Goal: Information Seeking & Learning: Learn about a topic

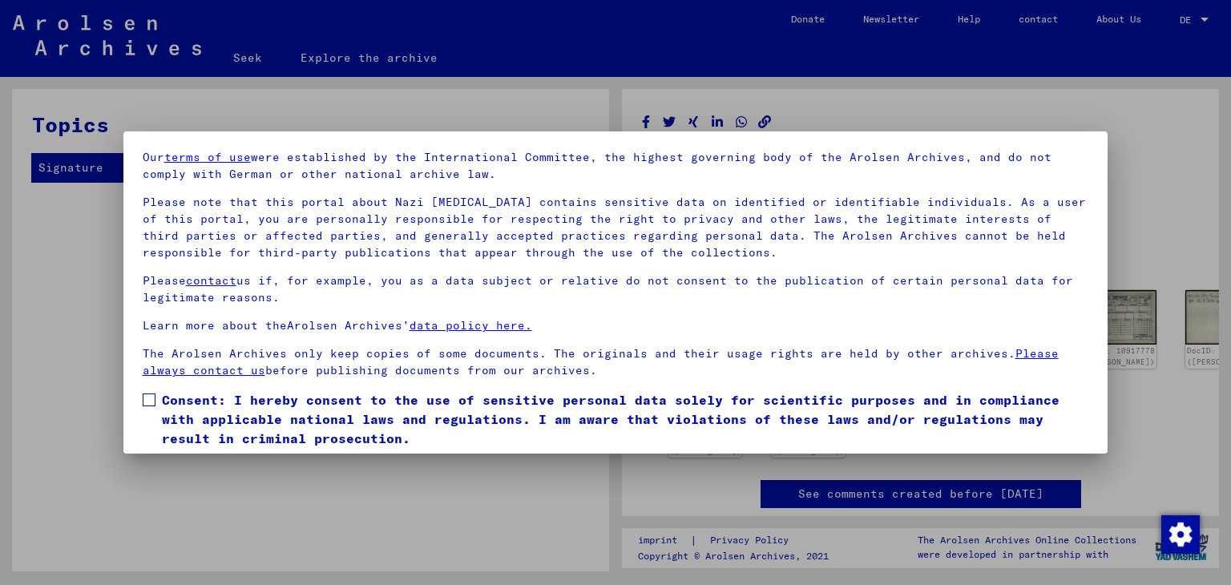
scroll to position [106, 0]
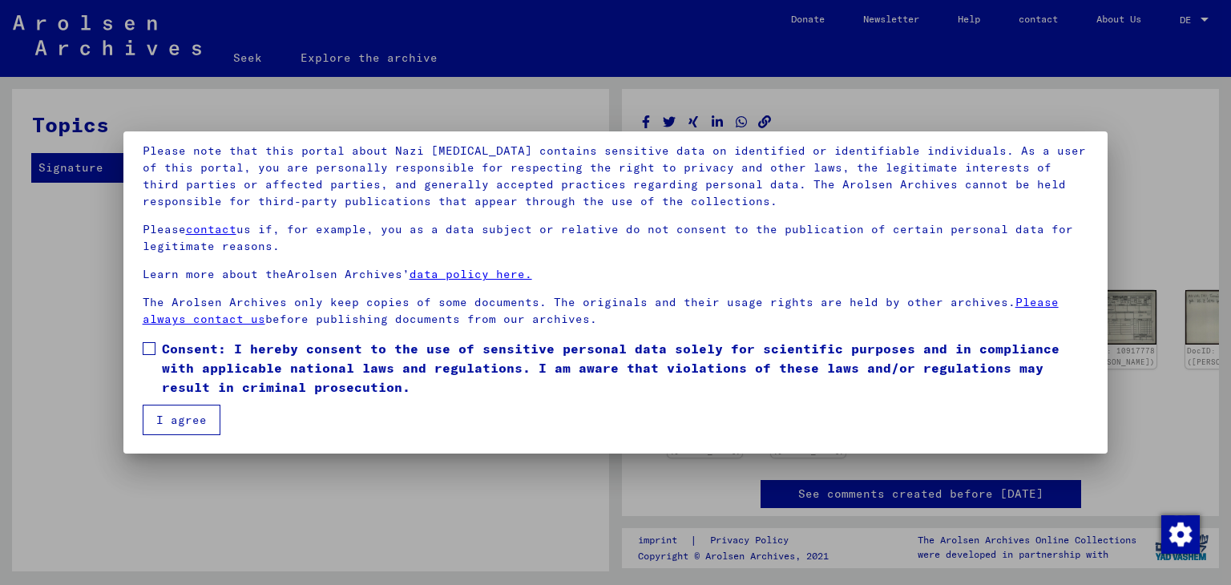
click at [151, 345] on span at bounding box center [149, 348] width 13 height 13
click at [205, 416] on button "I agree" at bounding box center [182, 420] width 78 height 30
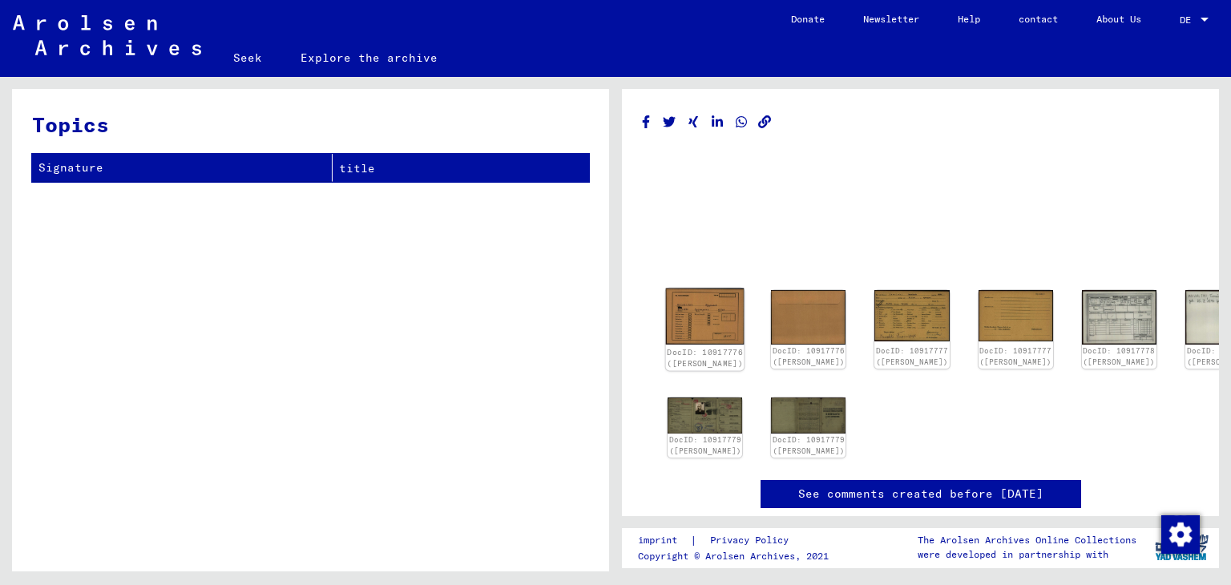
click at [699, 318] on img at bounding box center [705, 317] width 79 height 57
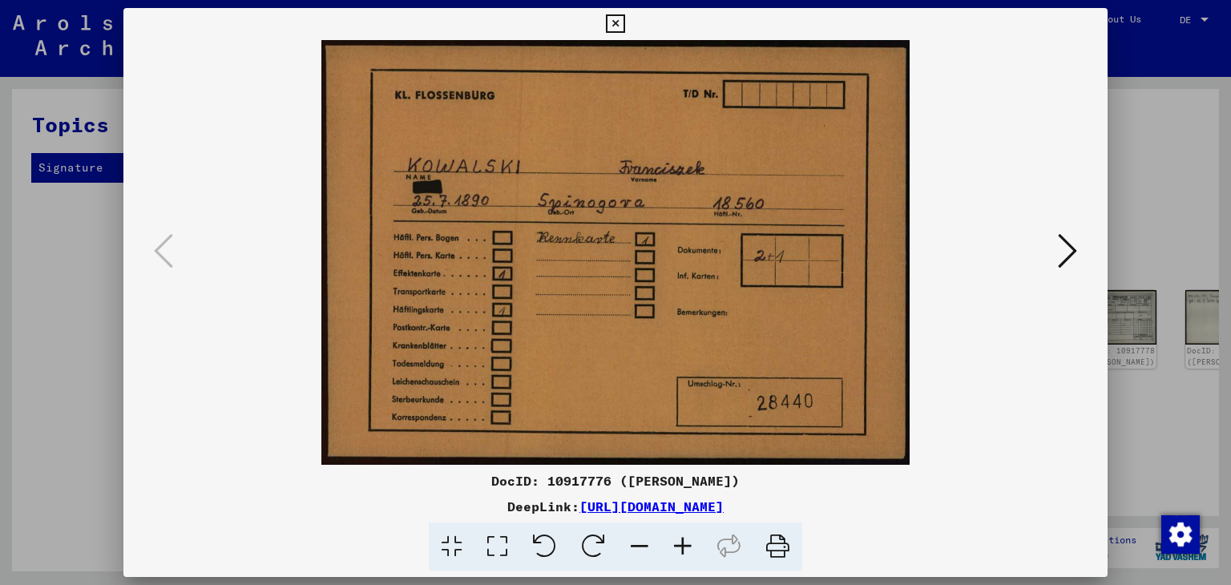
click at [1070, 248] on icon at bounding box center [1067, 251] width 19 height 38
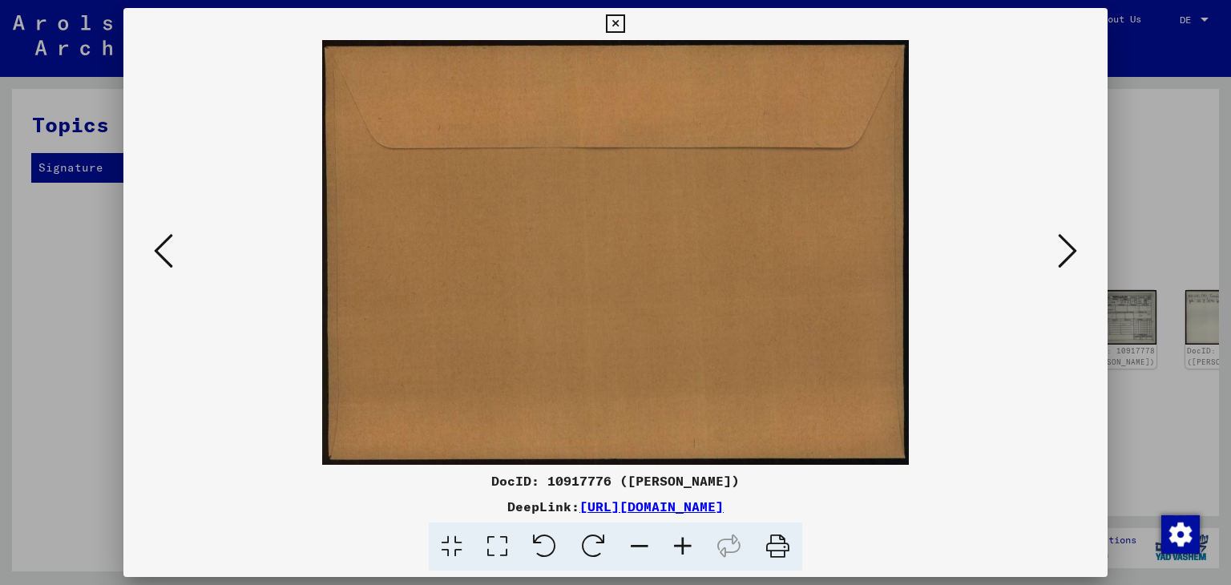
click at [1070, 248] on icon at bounding box center [1067, 251] width 19 height 38
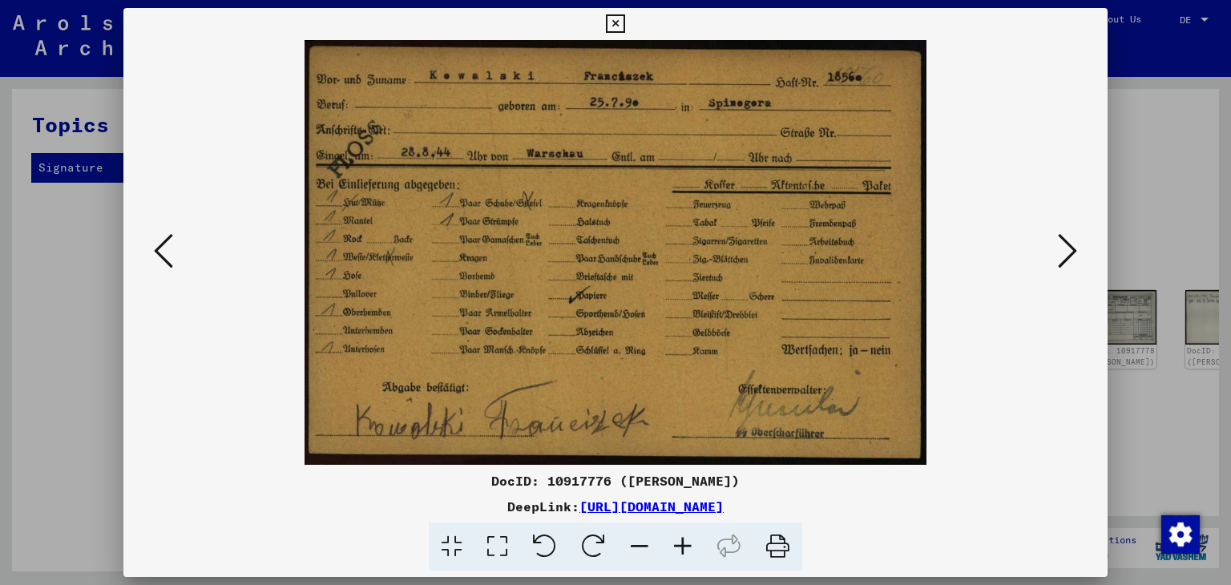
click at [1071, 248] on icon at bounding box center [1067, 251] width 19 height 38
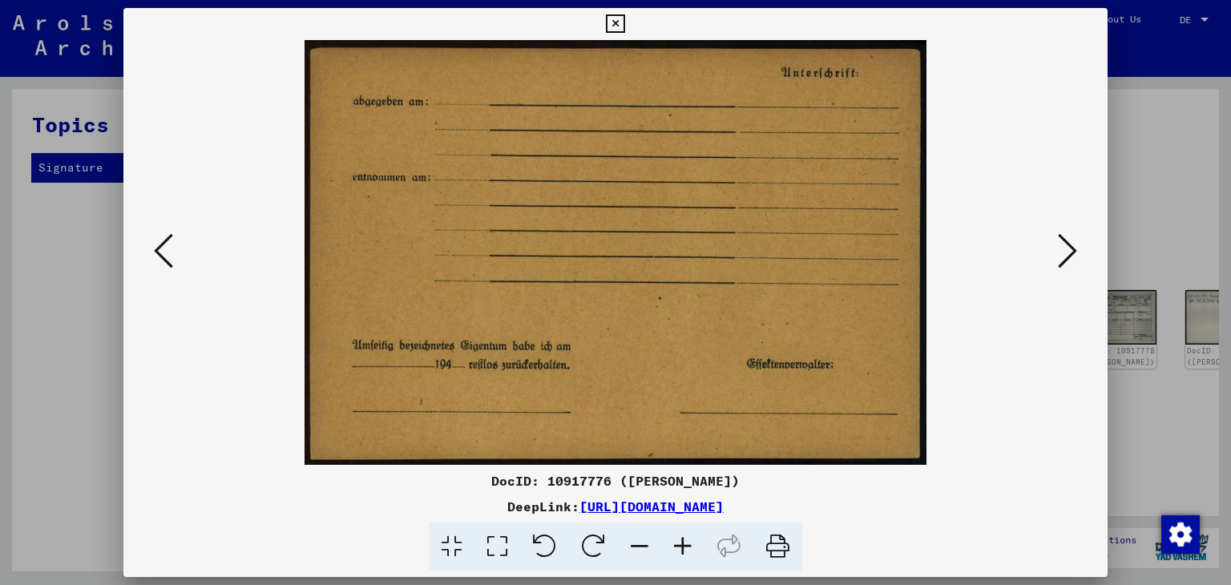
click at [1071, 248] on icon at bounding box center [1067, 251] width 19 height 38
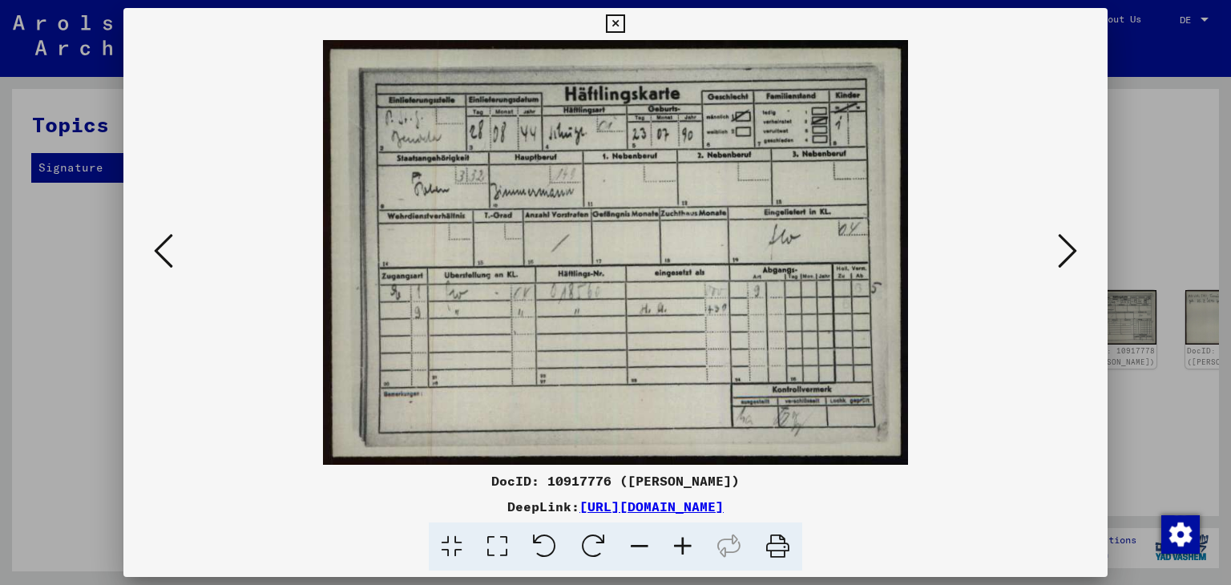
click at [1069, 251] on icon at bounding box center [1067, 251] width 19 height 38
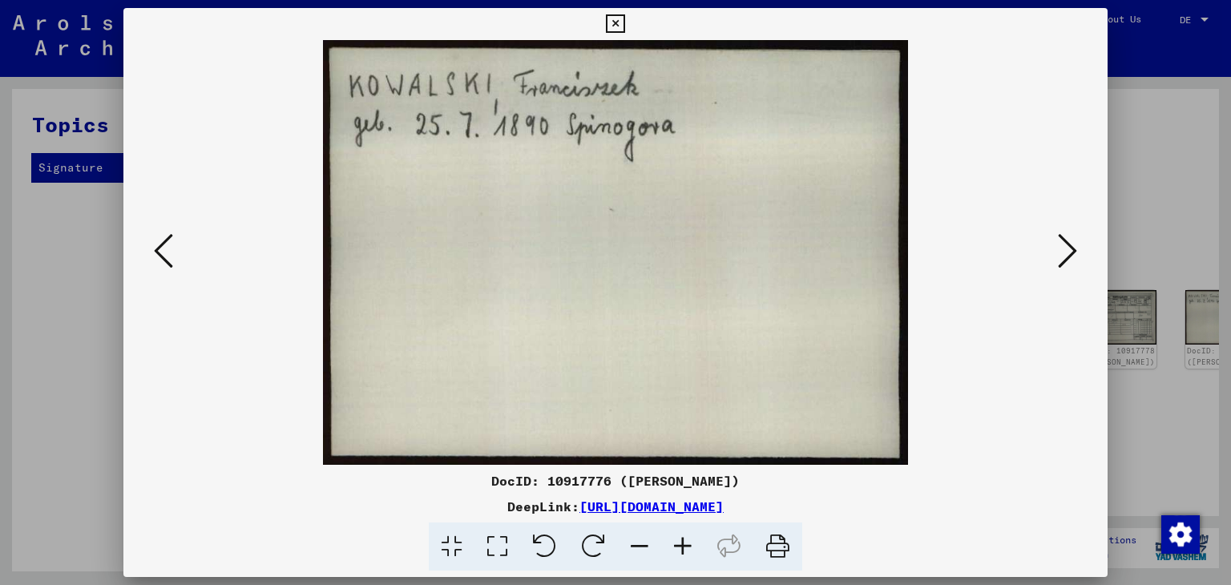
click at [1069, 251] on icon at bounding box center [1067, 251] width 19 height 38
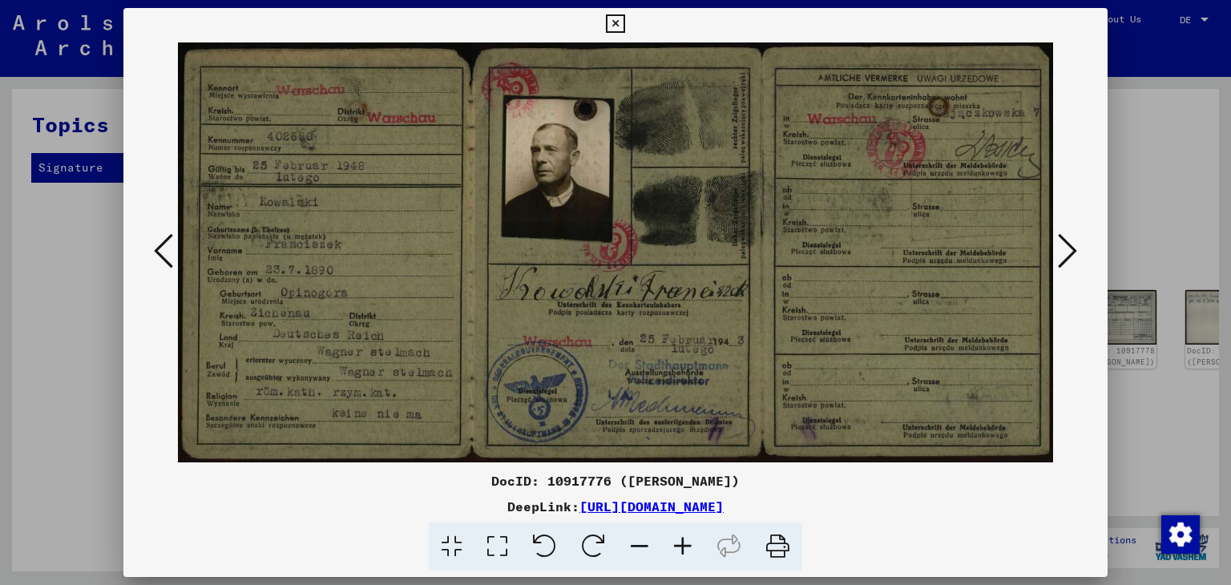
click at [1068, 251] on icon at bounding box center [1067, 251] width 19 height 38
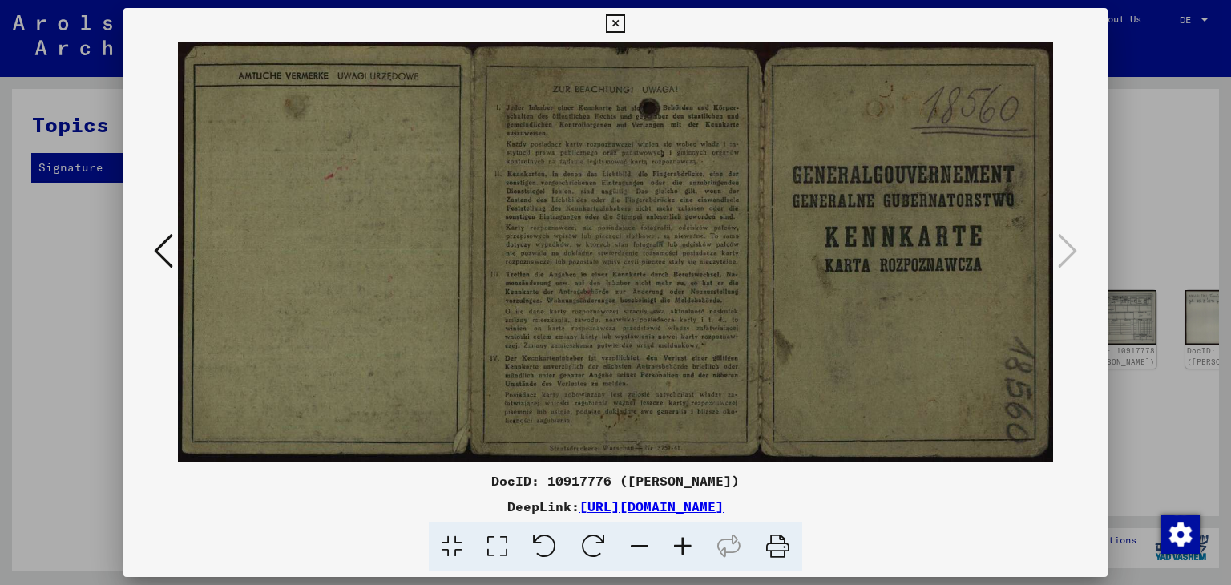
click at [685, 543] on icon at bounding box center [682, 547] width 43 height 49
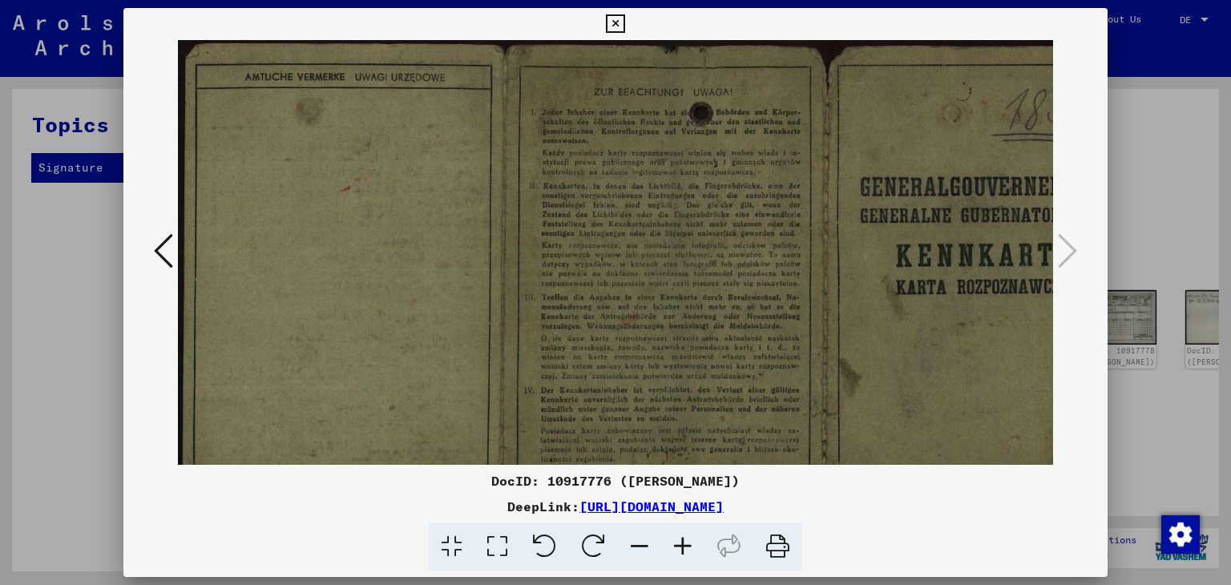
click at [686, 545] on icon at bounding box center [682, 547] width 43 height 49
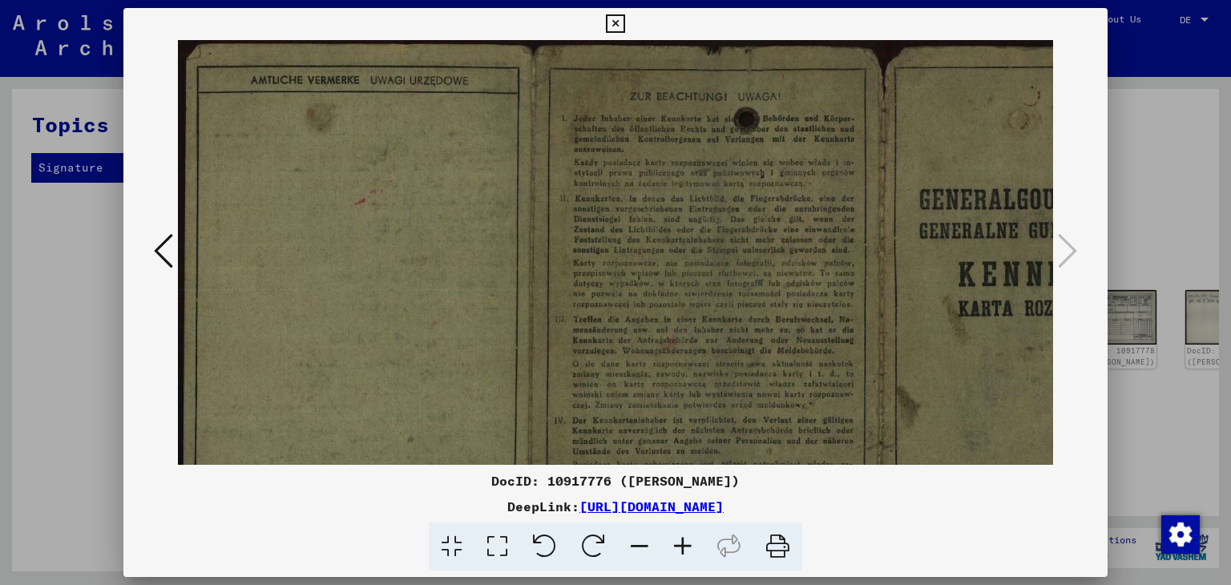
click at [686, 545] on icon at bounding box center [682, 547] width 43 height 49
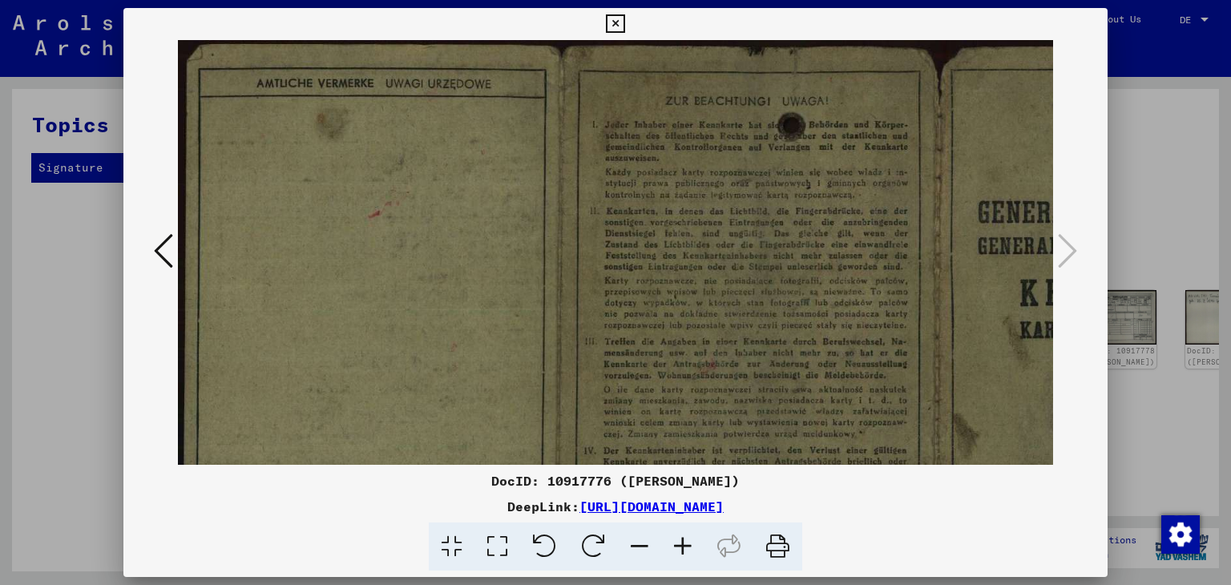
click at [686, 545] on icon at bounding box center [682, 547] width 43 height 49
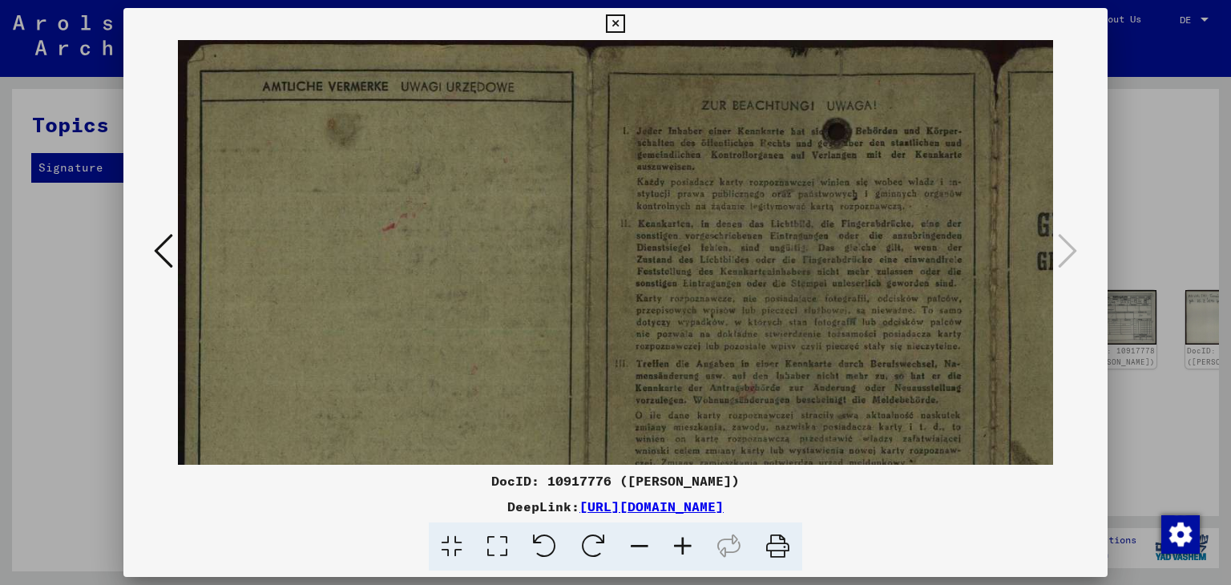
click at [686, 545] on icon at bounding box center [682, 547] width 43 height 49
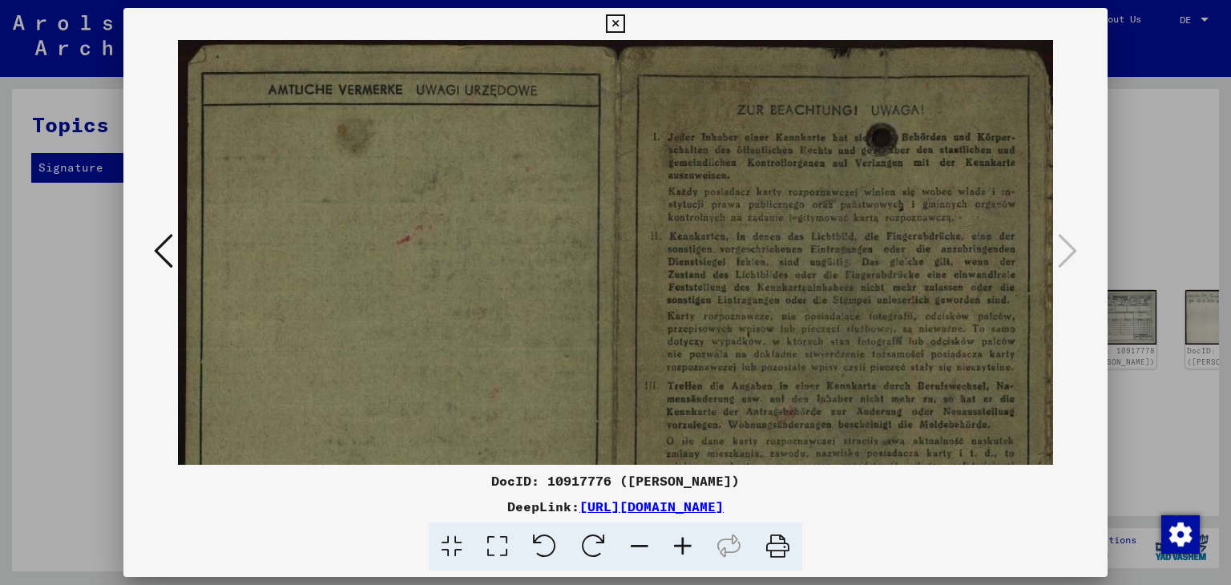
click at [686, 545] on icon at bounding box center [682, 547] width 43 height 49
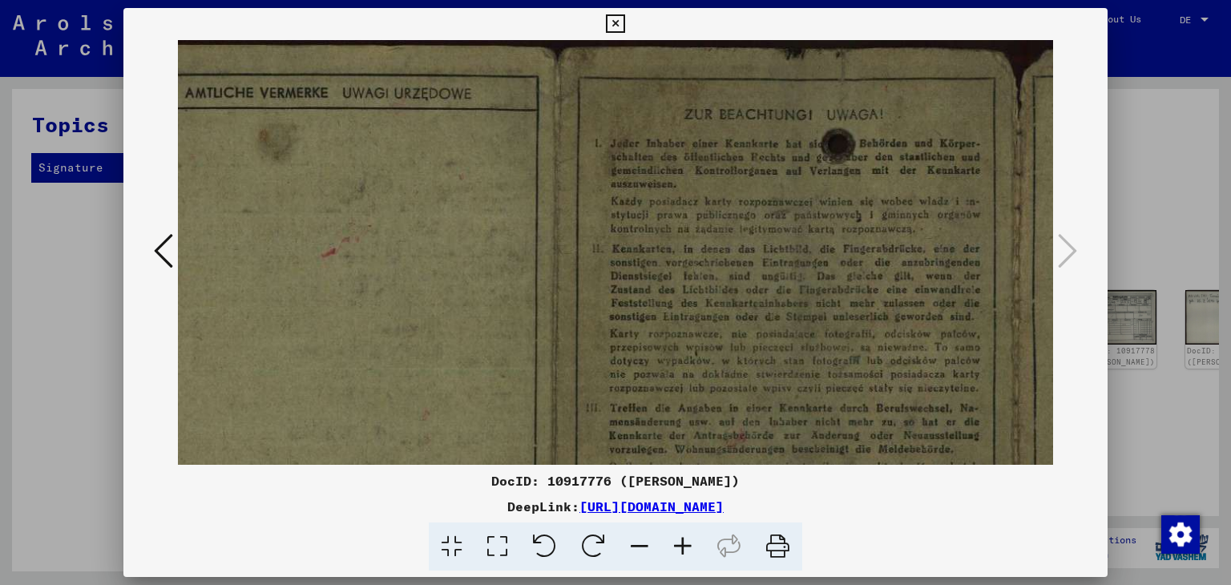
drag, startPoint x: 911, startPoint y: 277, endPoint x: 822, endPoint y: 305, distance: 93.3
click at [822, 305] on img at bounding box center [784, 372] width 1391 height 665
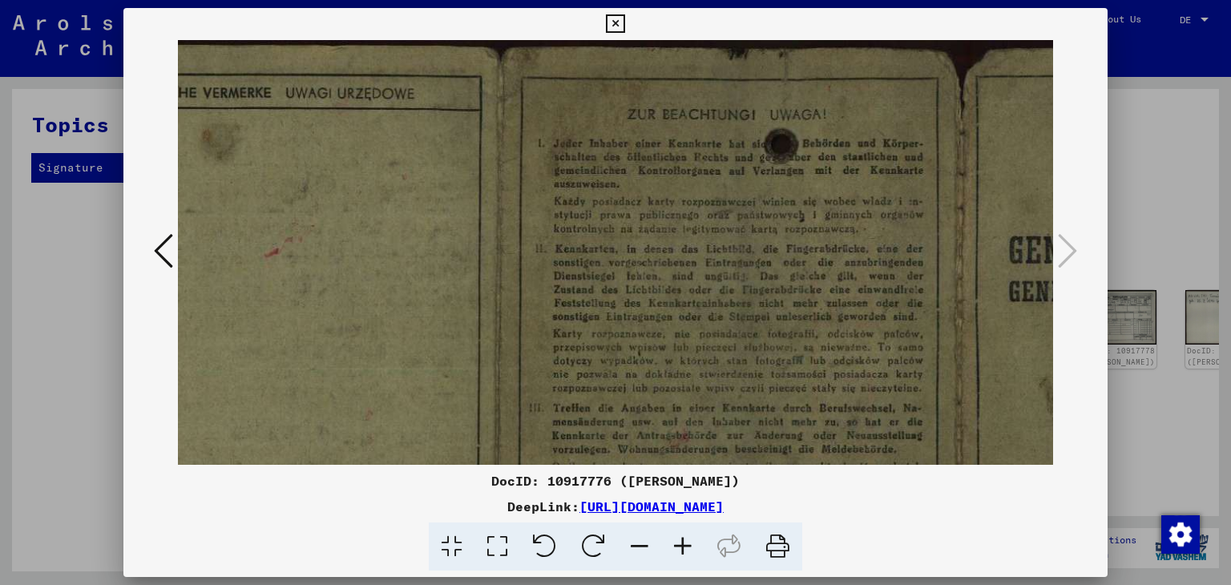
drag, startPoint x: 741, startPoint y: 307, endPoint x: 686, endPoint y: 351, distance: 70.7
click at [686, 350] on img at bounding box center [727, 372] width 1391 height 665
click at [1154, 241] on div at bounding box center [615, 292] width 1231 height 585
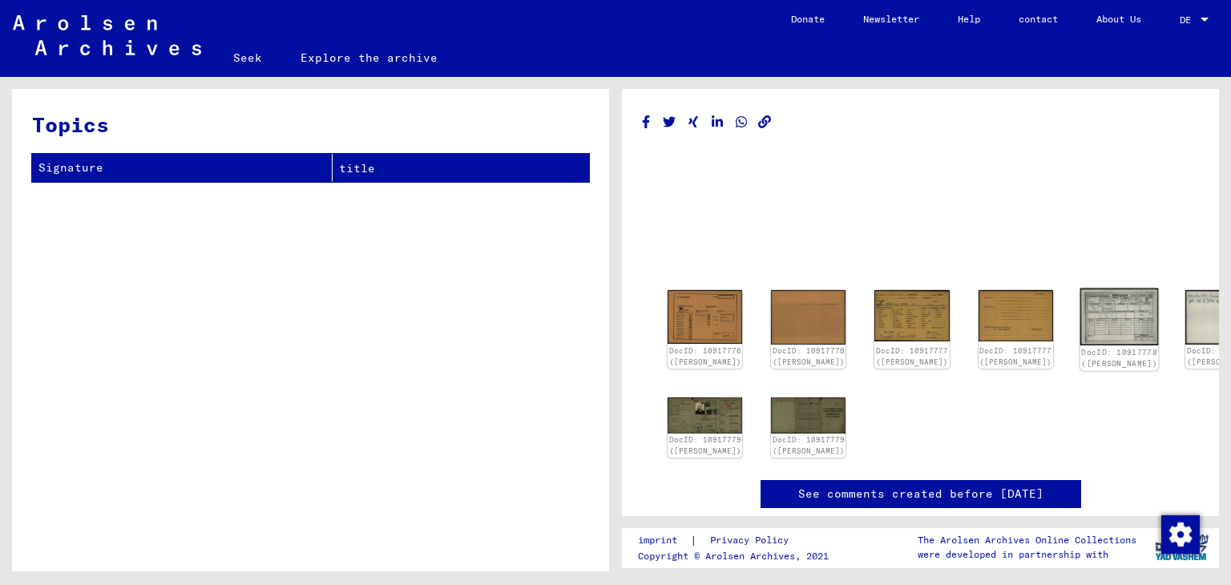
click at [1080, 305] on img at bounding box center [1119, 317] width 79 height 57
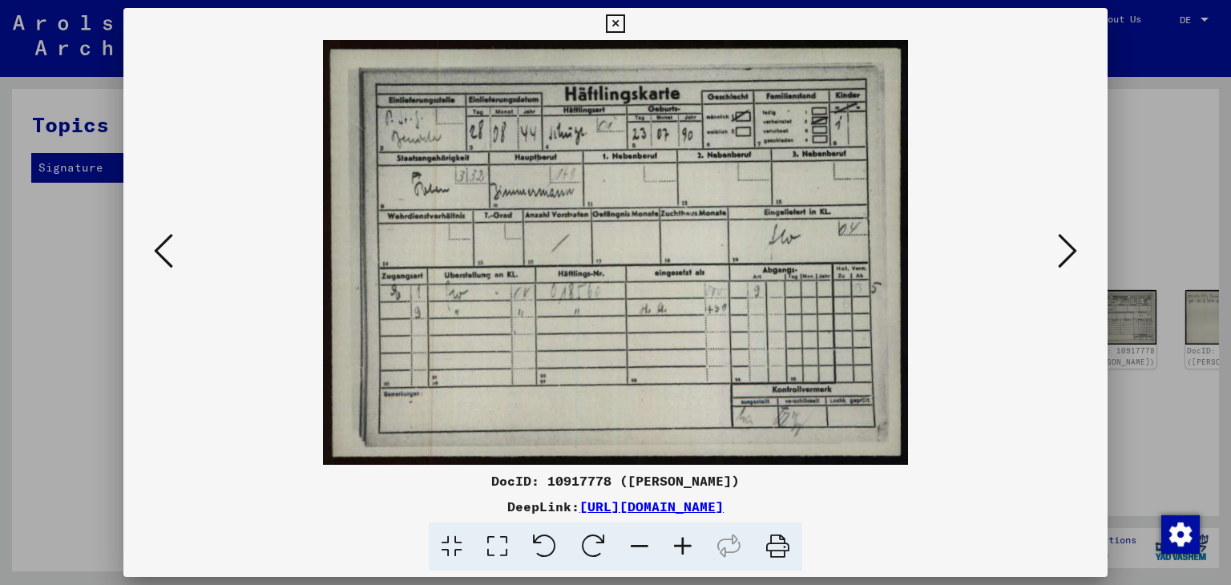
click at [1072, 248] on icon at bounding box center [1067, 251] width 19 height 38
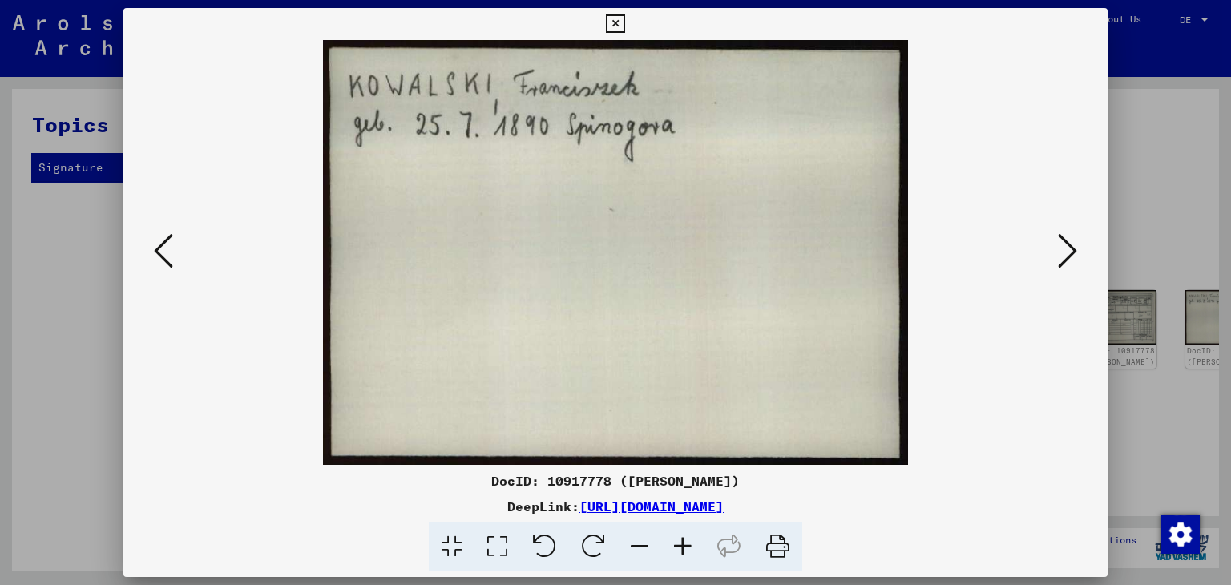
click at [1072, 248] on icon at bounding box center [1067, 251] width 19 height 38
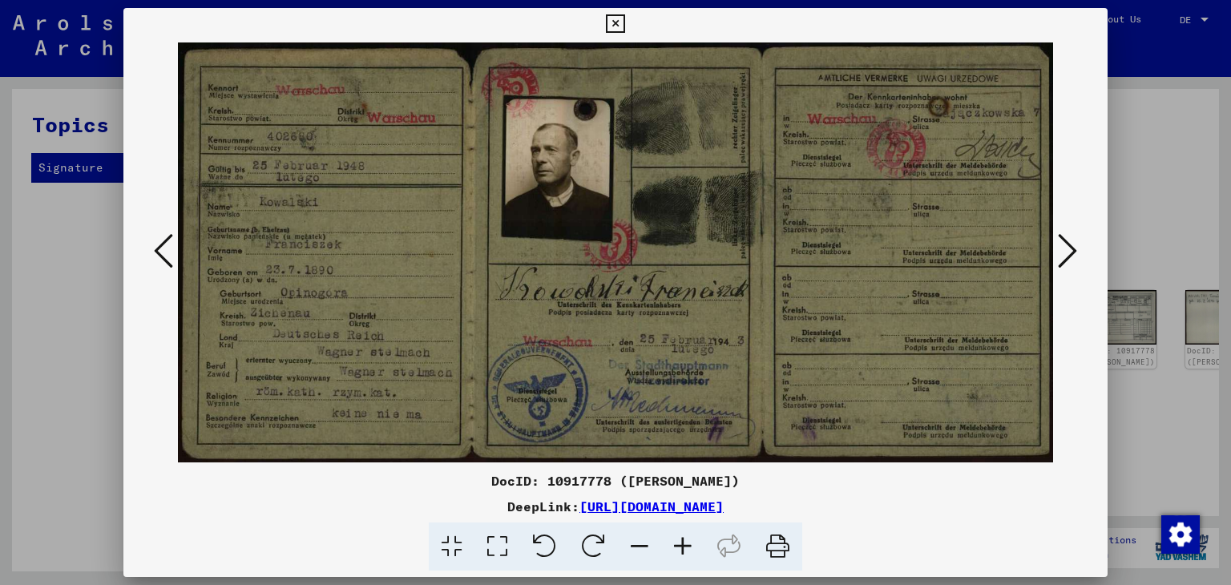
click at [1072, 249] on icon at bounding box center [1067, 251] width 19 height 38
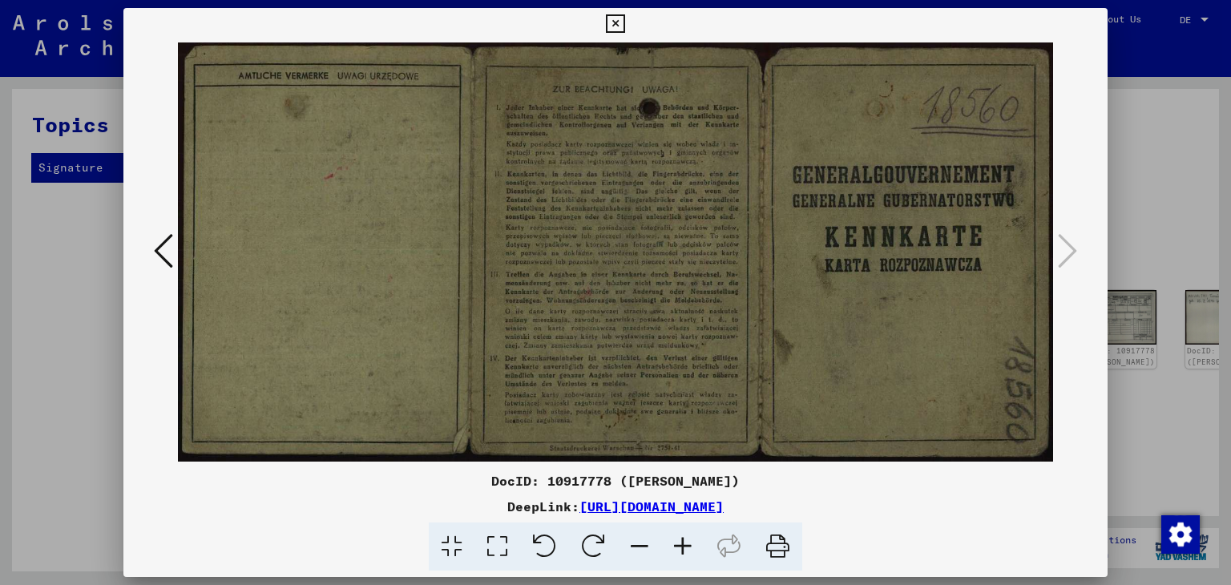
click at [617, 21] on icon at bounding box center [615, 23] width 18 height 19
